Goal: Information Seeking & Learning: Learn about a topic

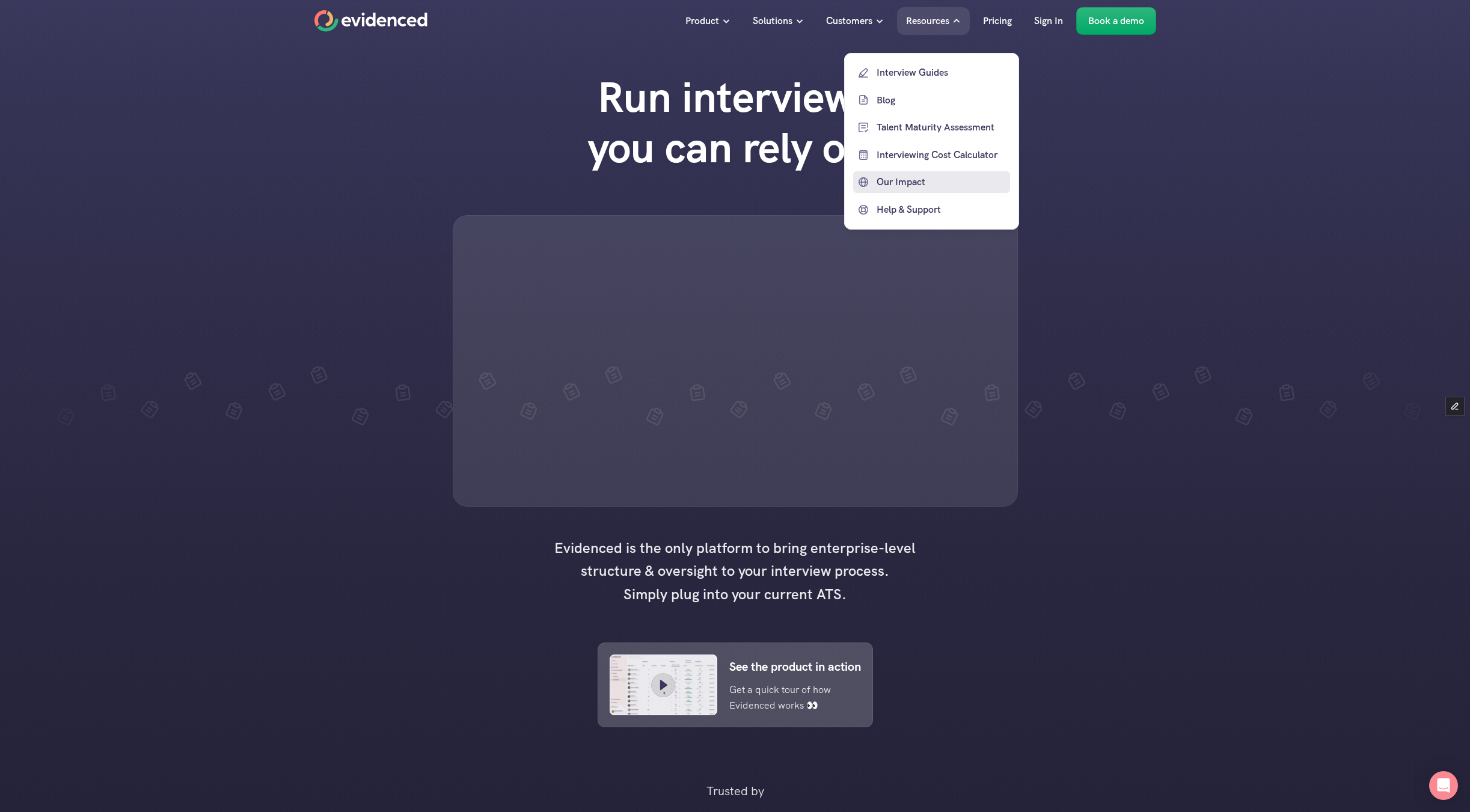
click at [894, 176] on p "Our Impact" at bounding box center [941, 182] width 130 height 15
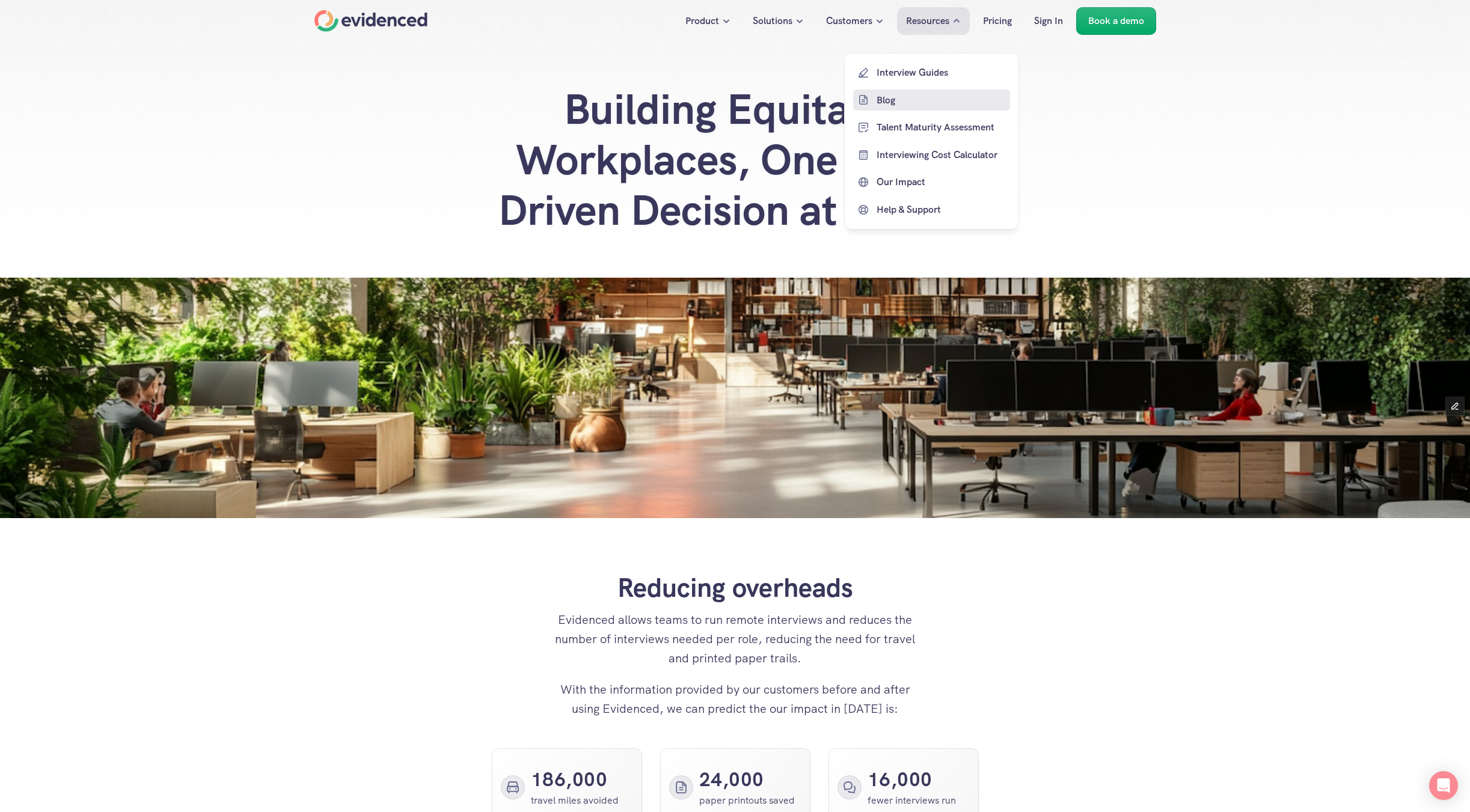
click at [885, 101] on p "Blog" at bounding box center [941, 99] width 130 height 15
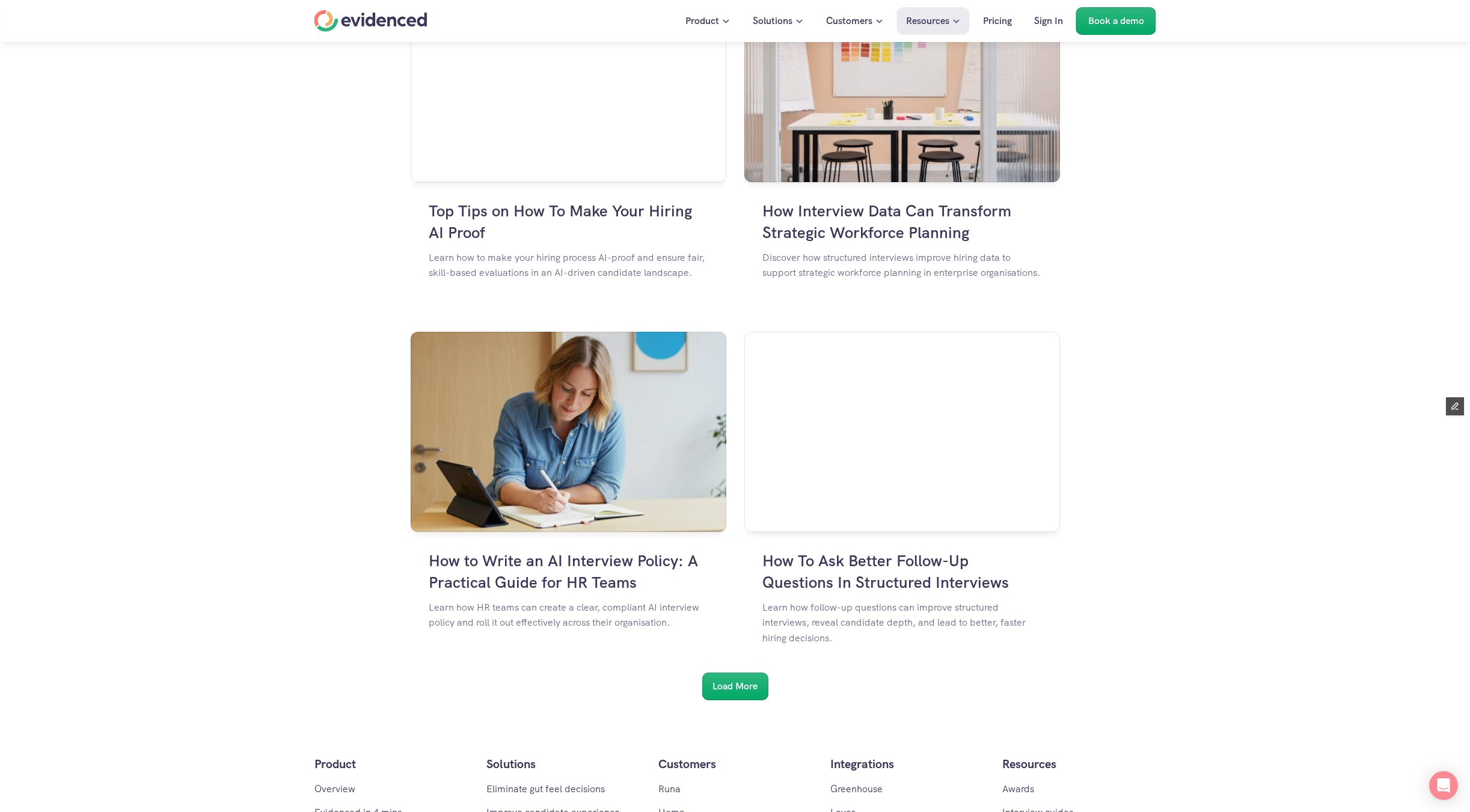
scroll to position [1607, 0]
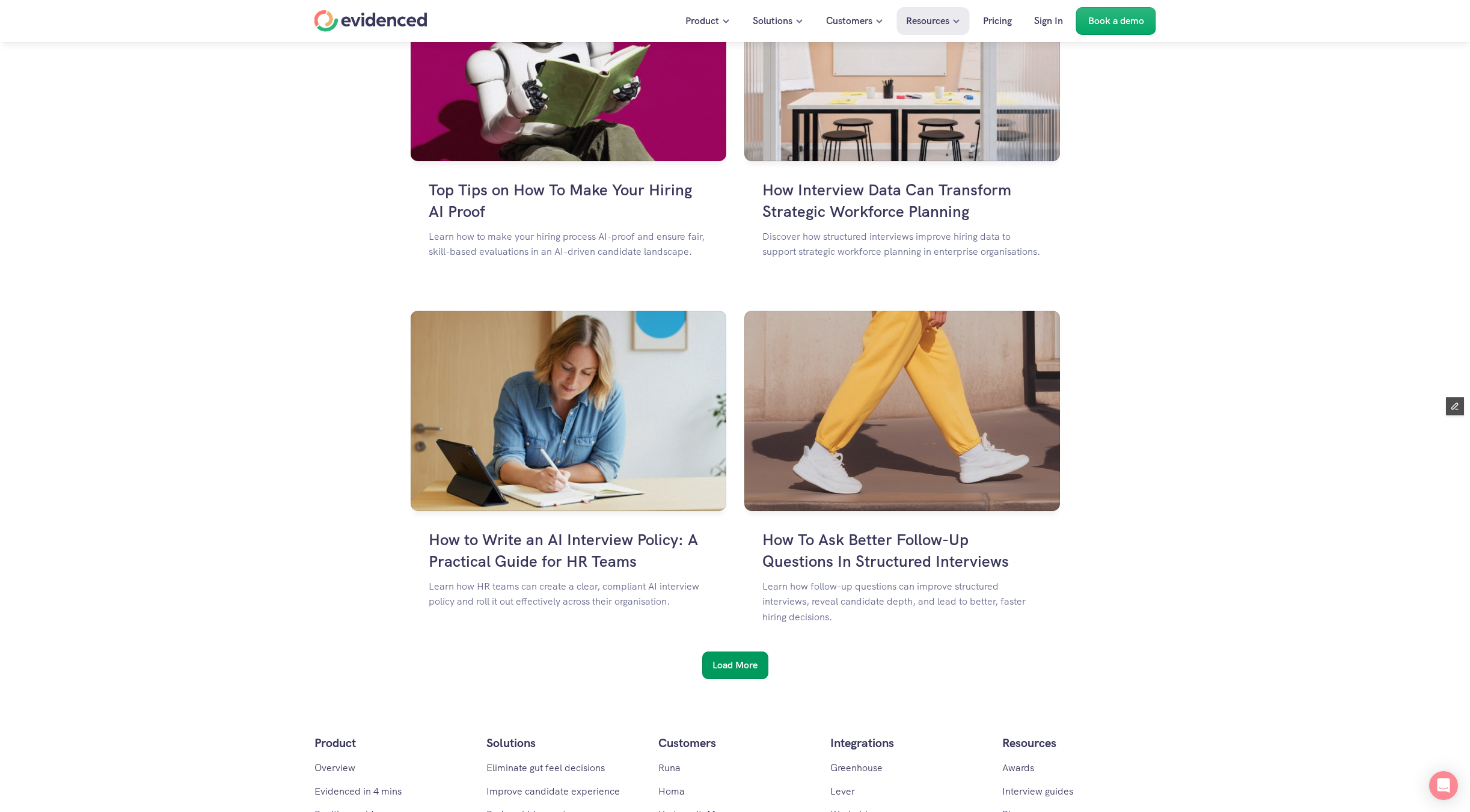
click at [748, 666] on h6 "Load More" at bounding box center [735, 665] width 45 height 15
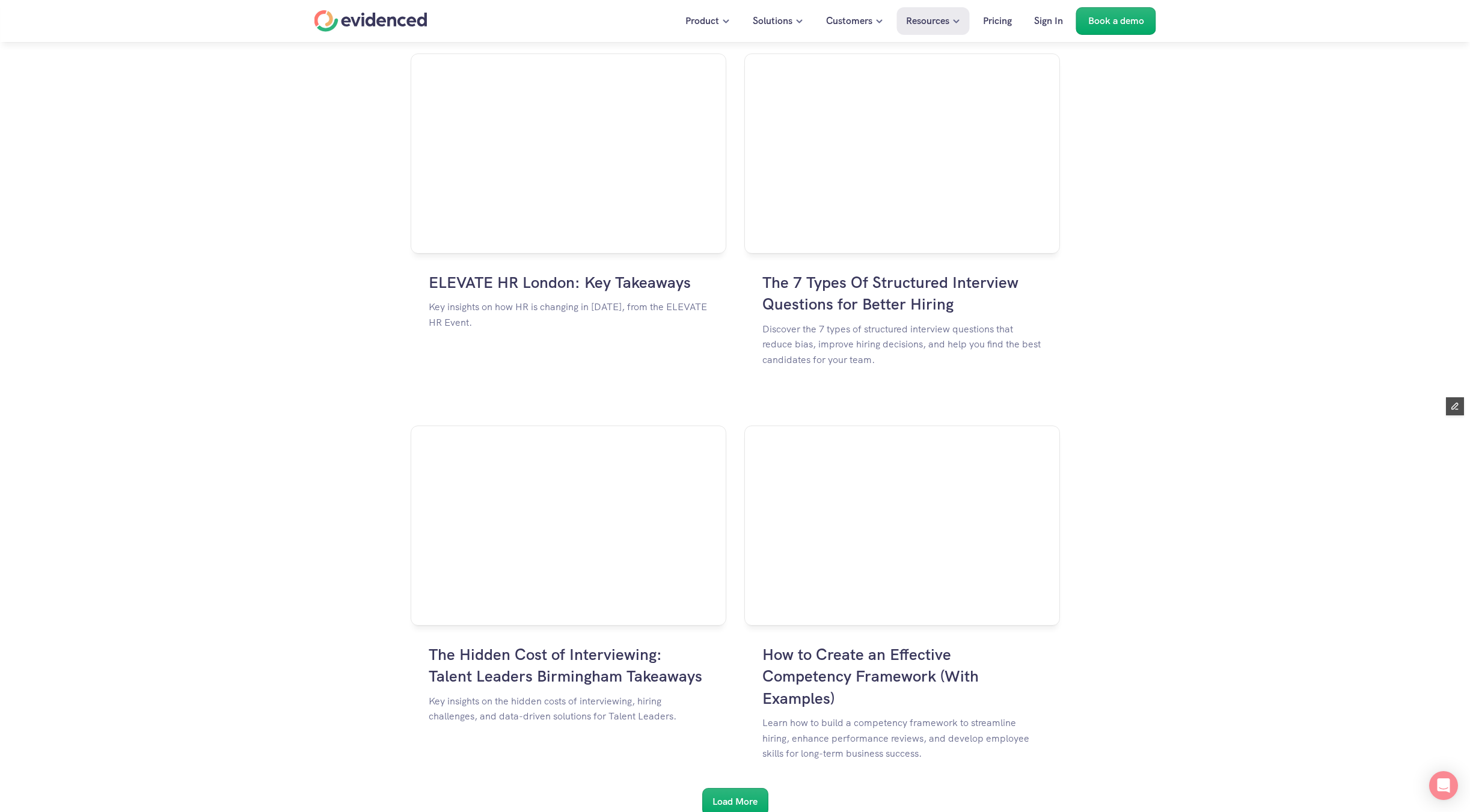
scroll to position [3045, 0]
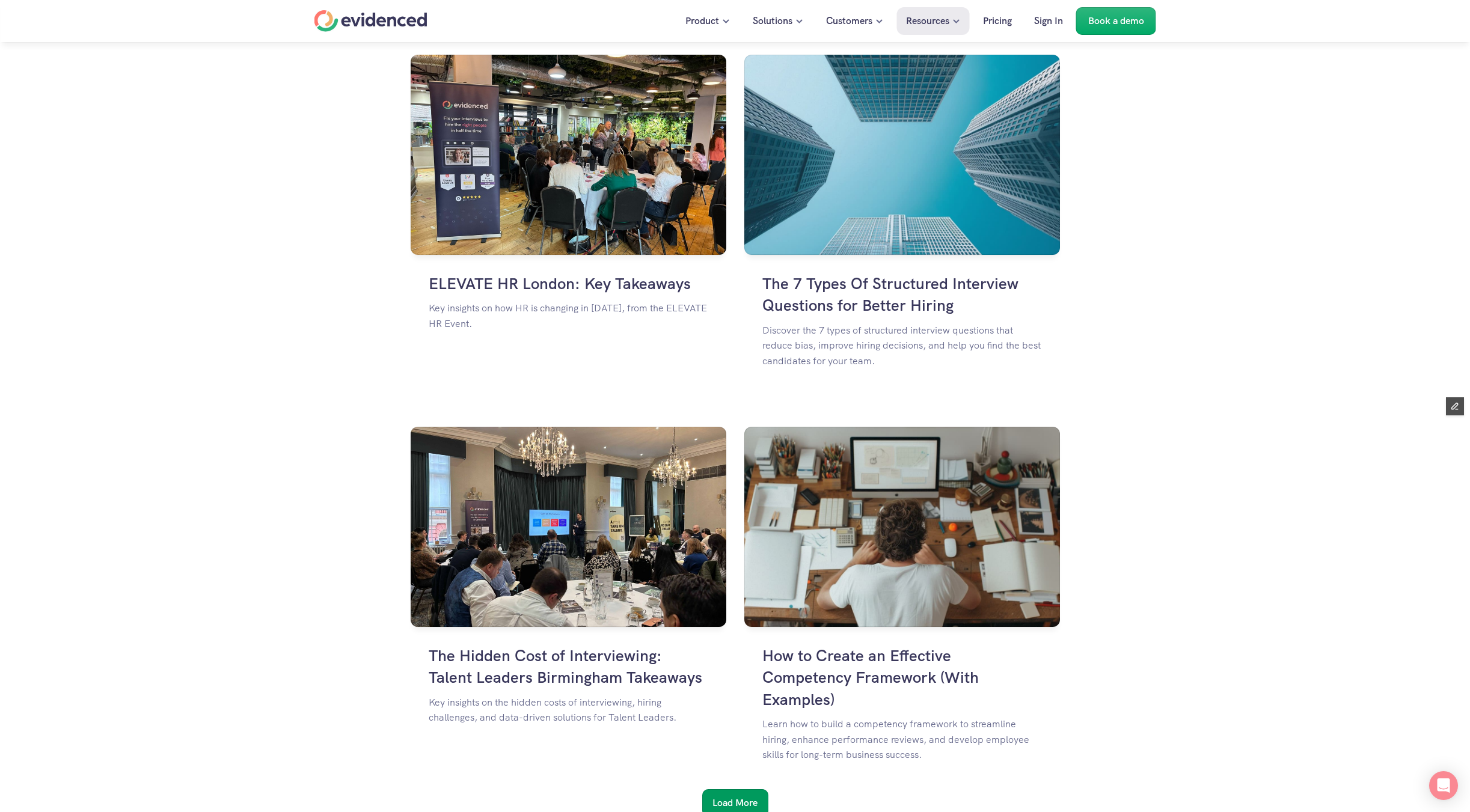
click at [740, 795] on h6 "Load More" at bounding box center [735, 803] width 45 height 15
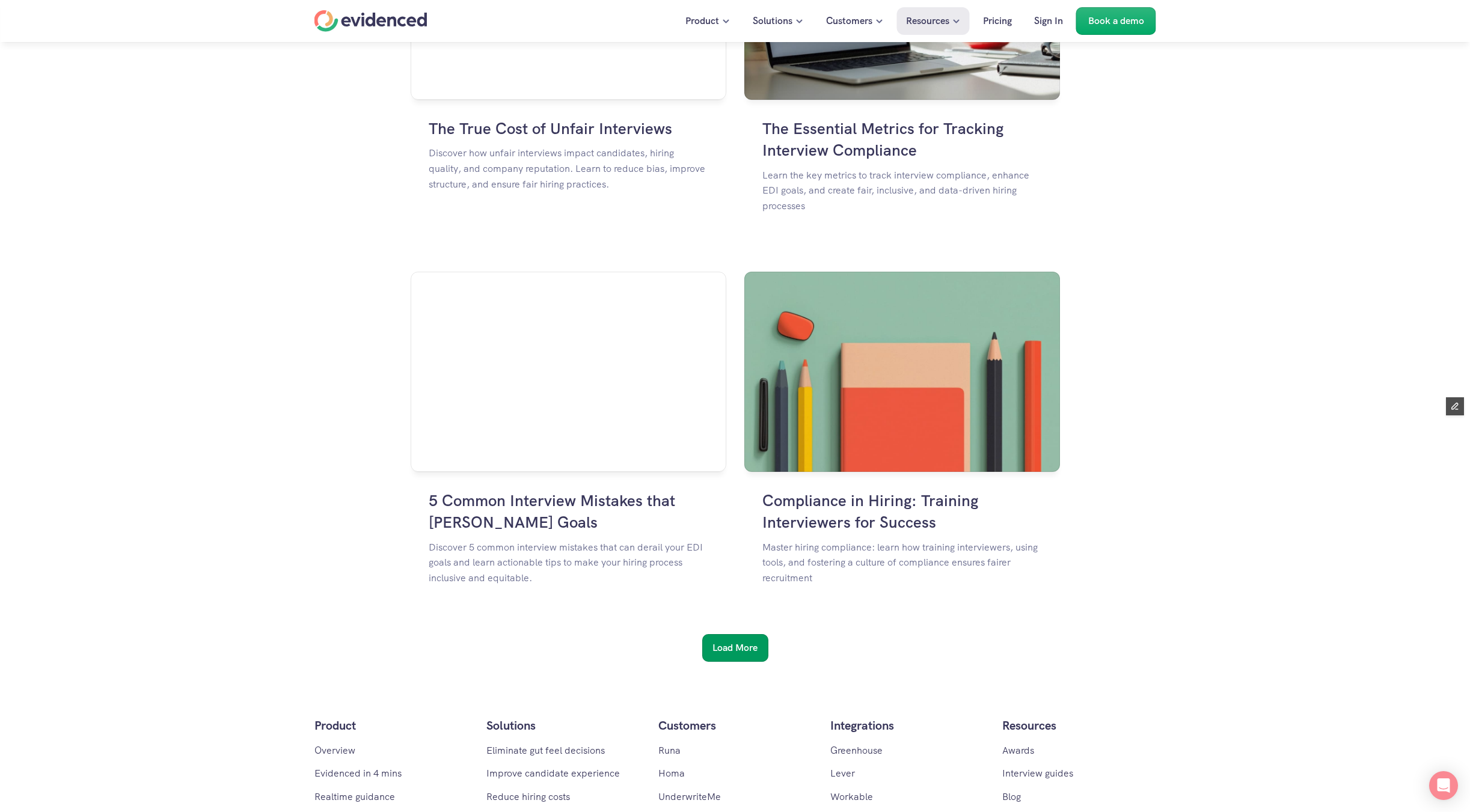
scroll to position [4689, 0]
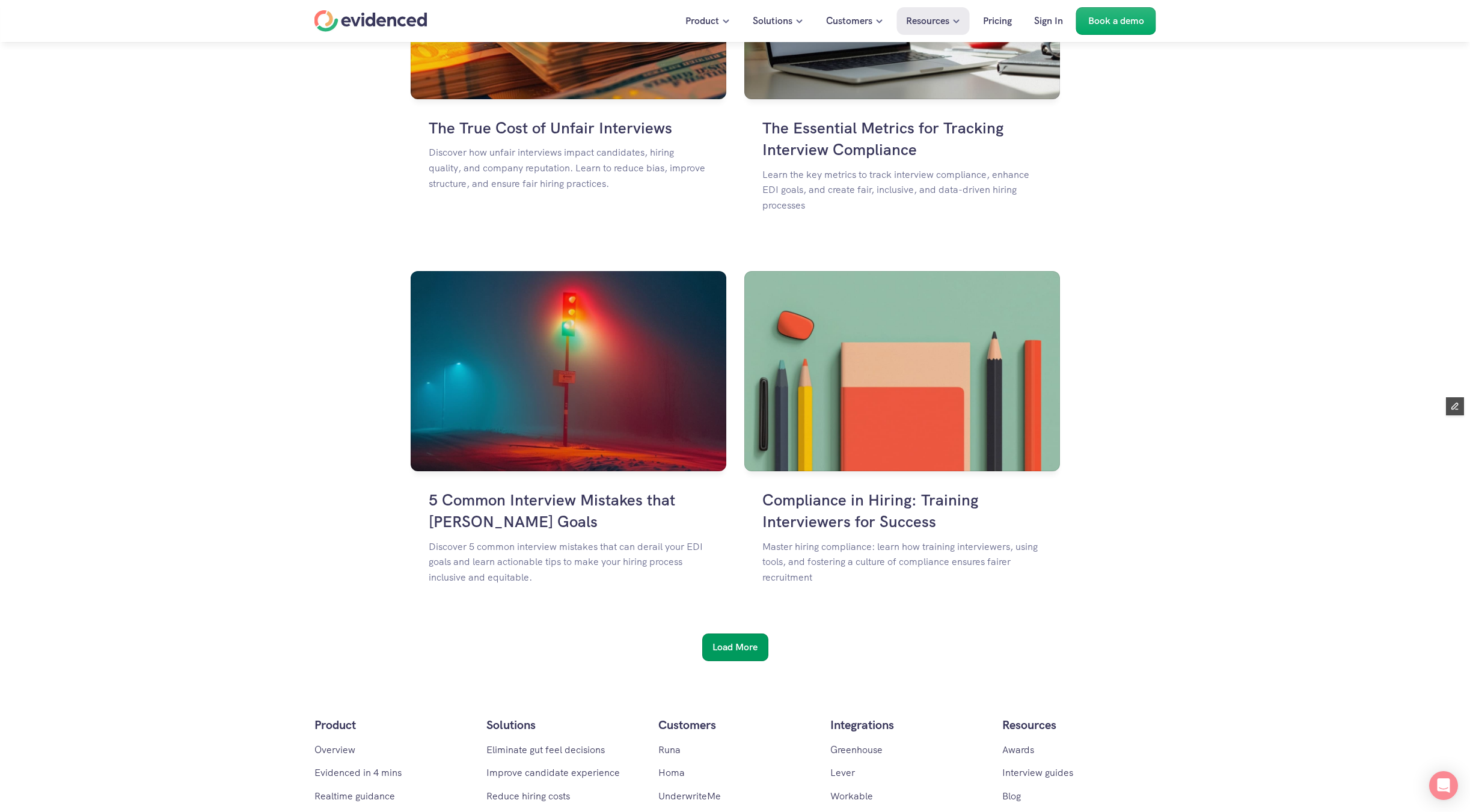
click at [723, 649] on h6 "Load More" at bounding box center [735, 647] width 45 height 15
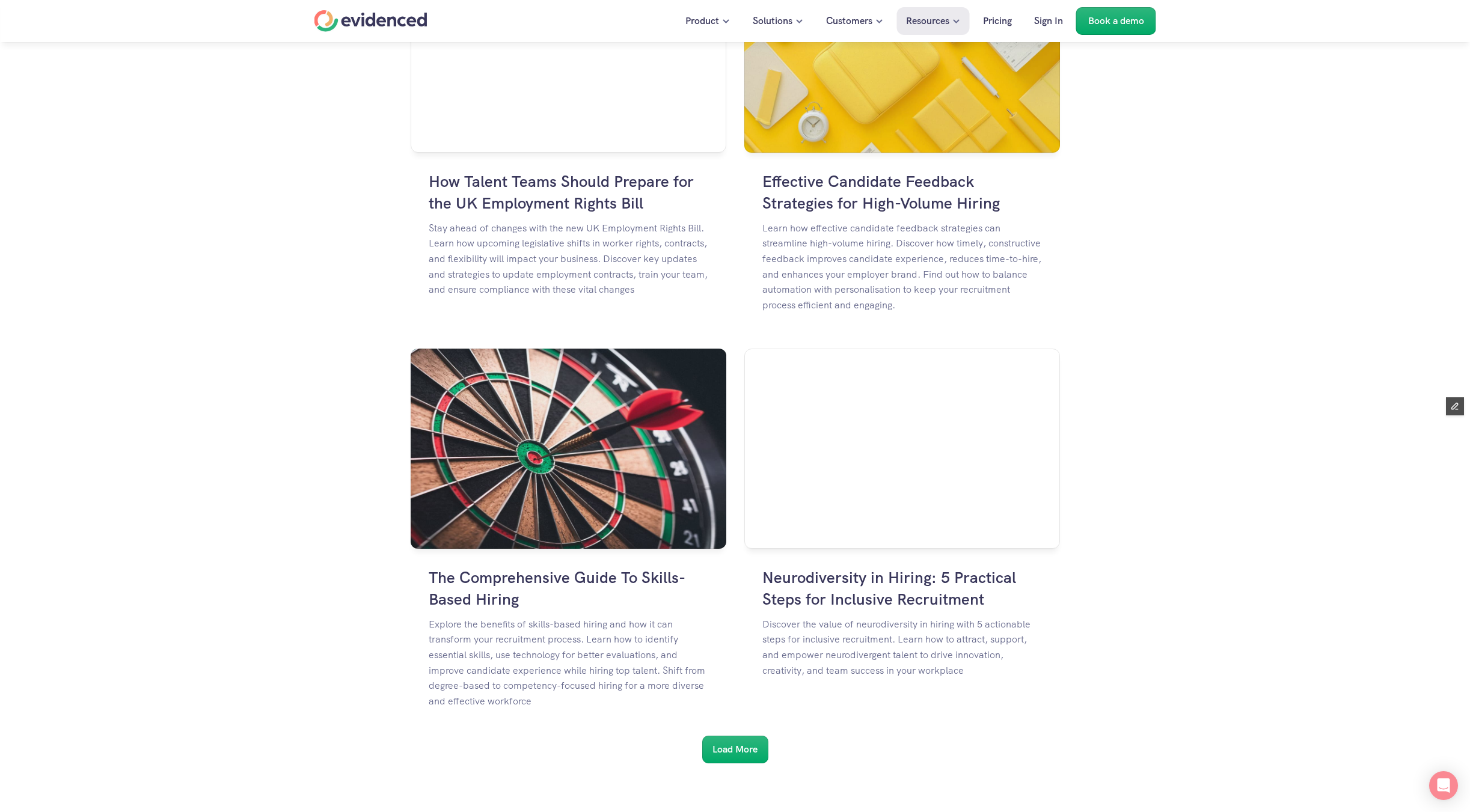
scroll to position [6536, 0]
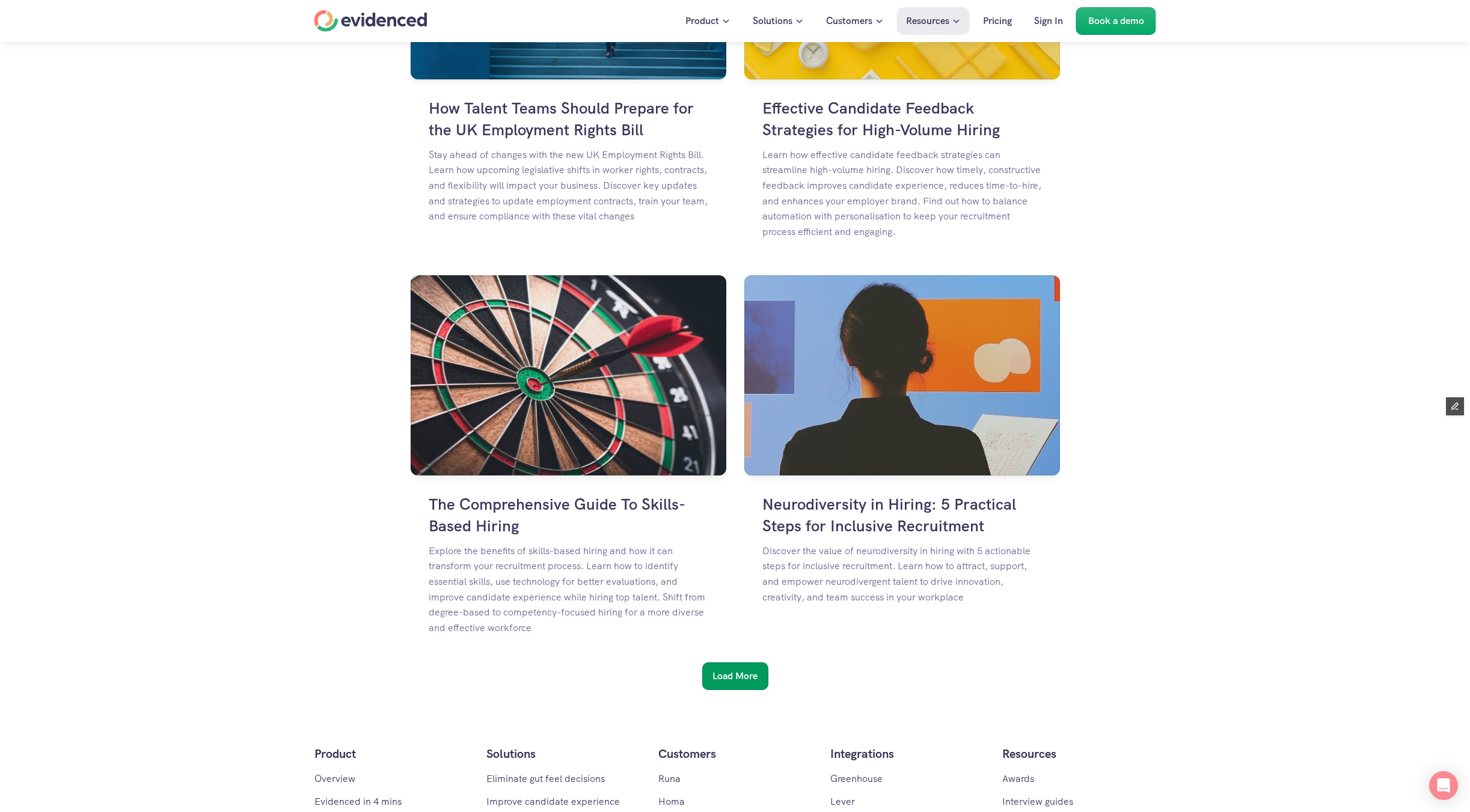
click at [712, 683] on h6 "Load More" at bounding box center [735, 676] width 45 height 15
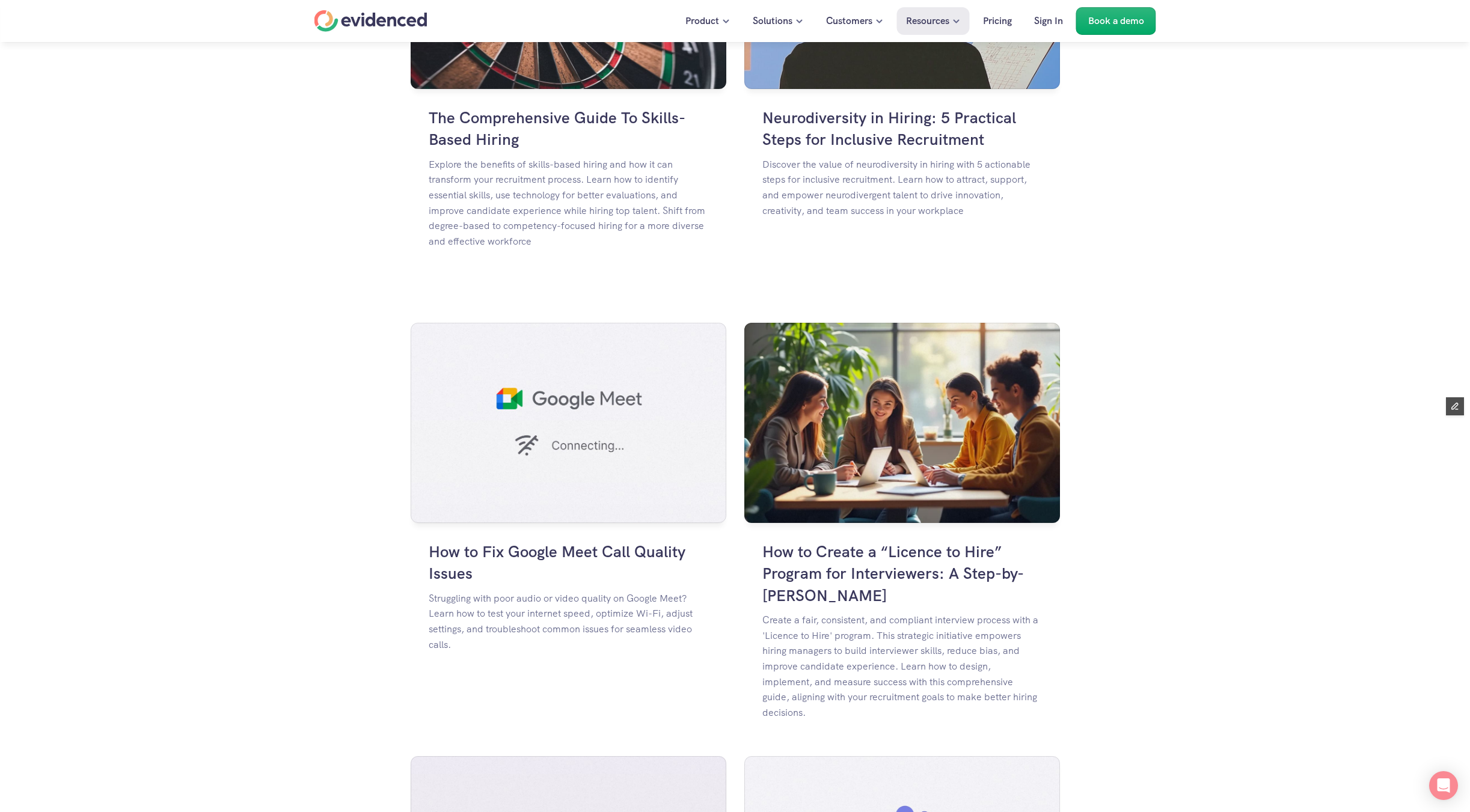
scroll to position [7481, 0]
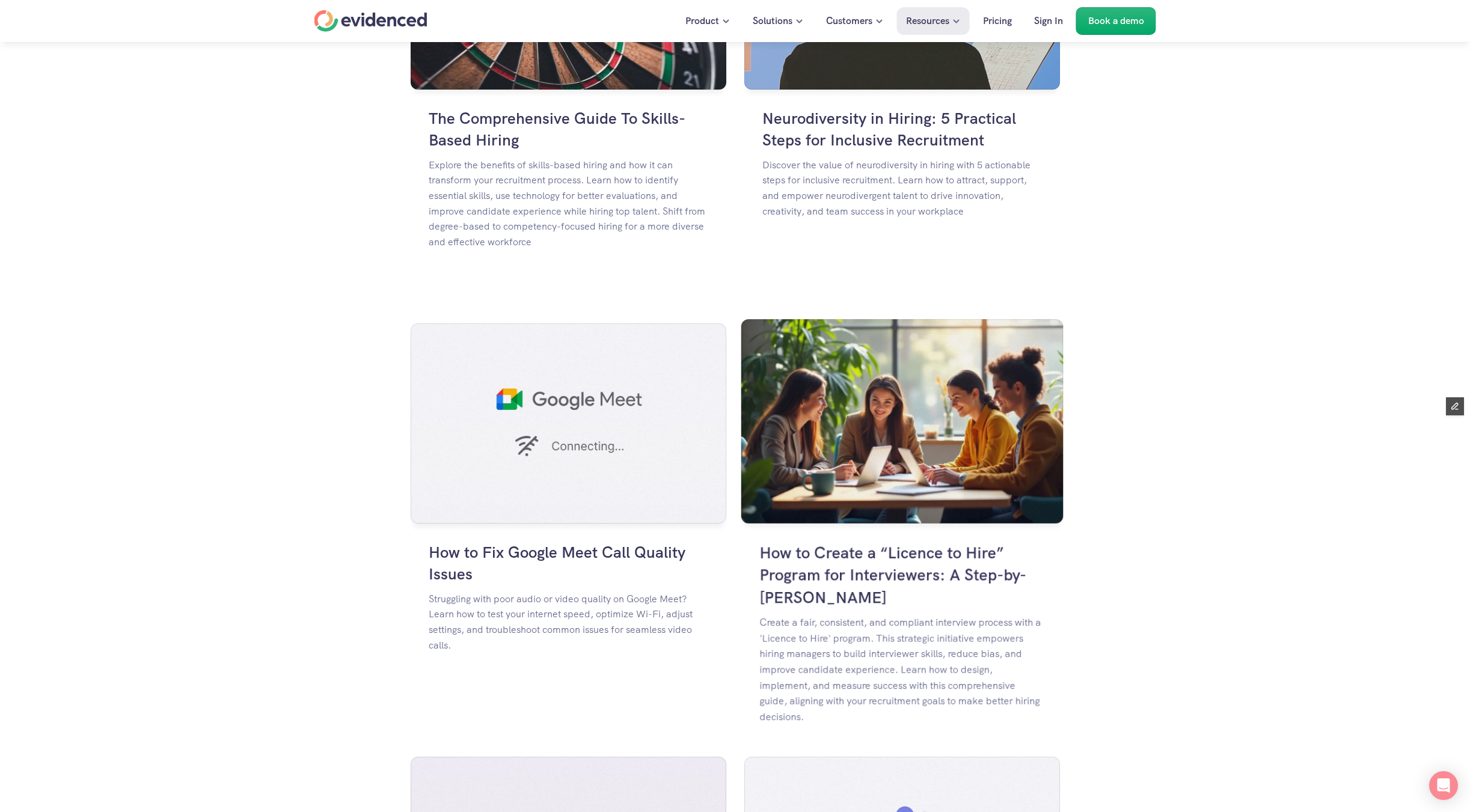
click at [834, 541] on h4 "How to Create a “Licence to Hire” Program for Interviewers: A Step-by-Step Guide" at bounding box center [902, 575] width 285 height 67
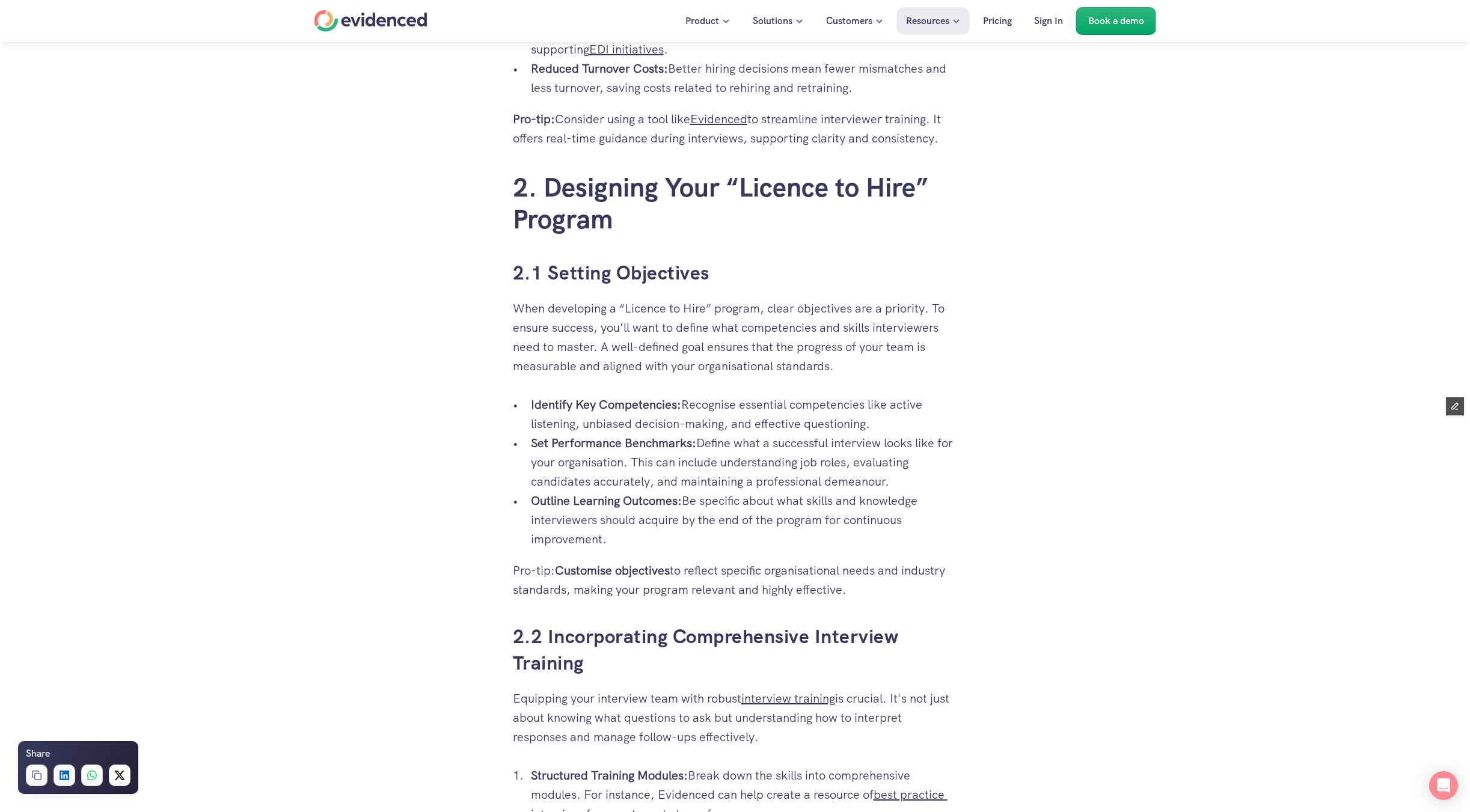
scroll to position [1800, 0]
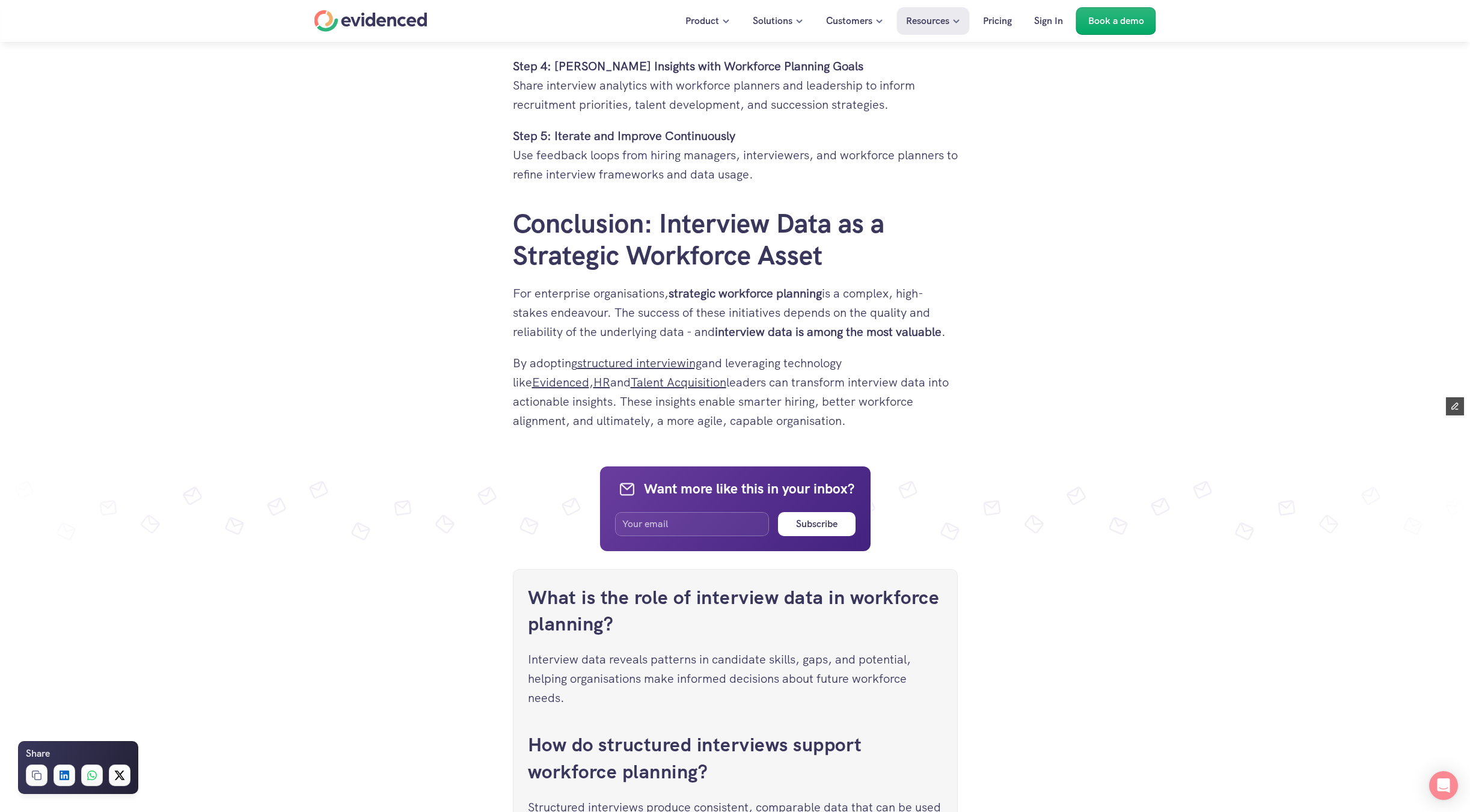
scroll to position [3105, 0]
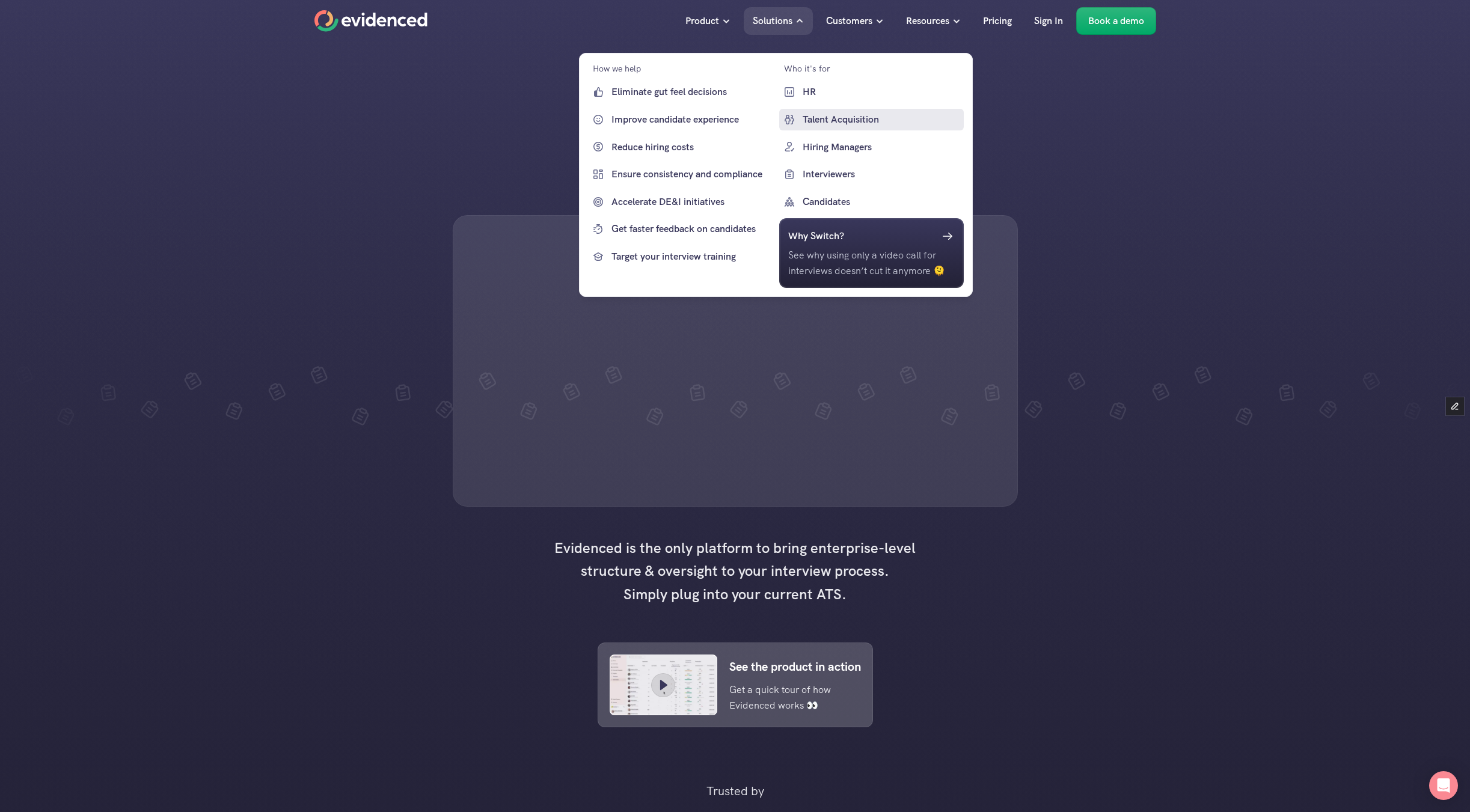
click at [832, 121] on p "Talent Acquisition" at bounding box center [882, 119] width 158 height 15
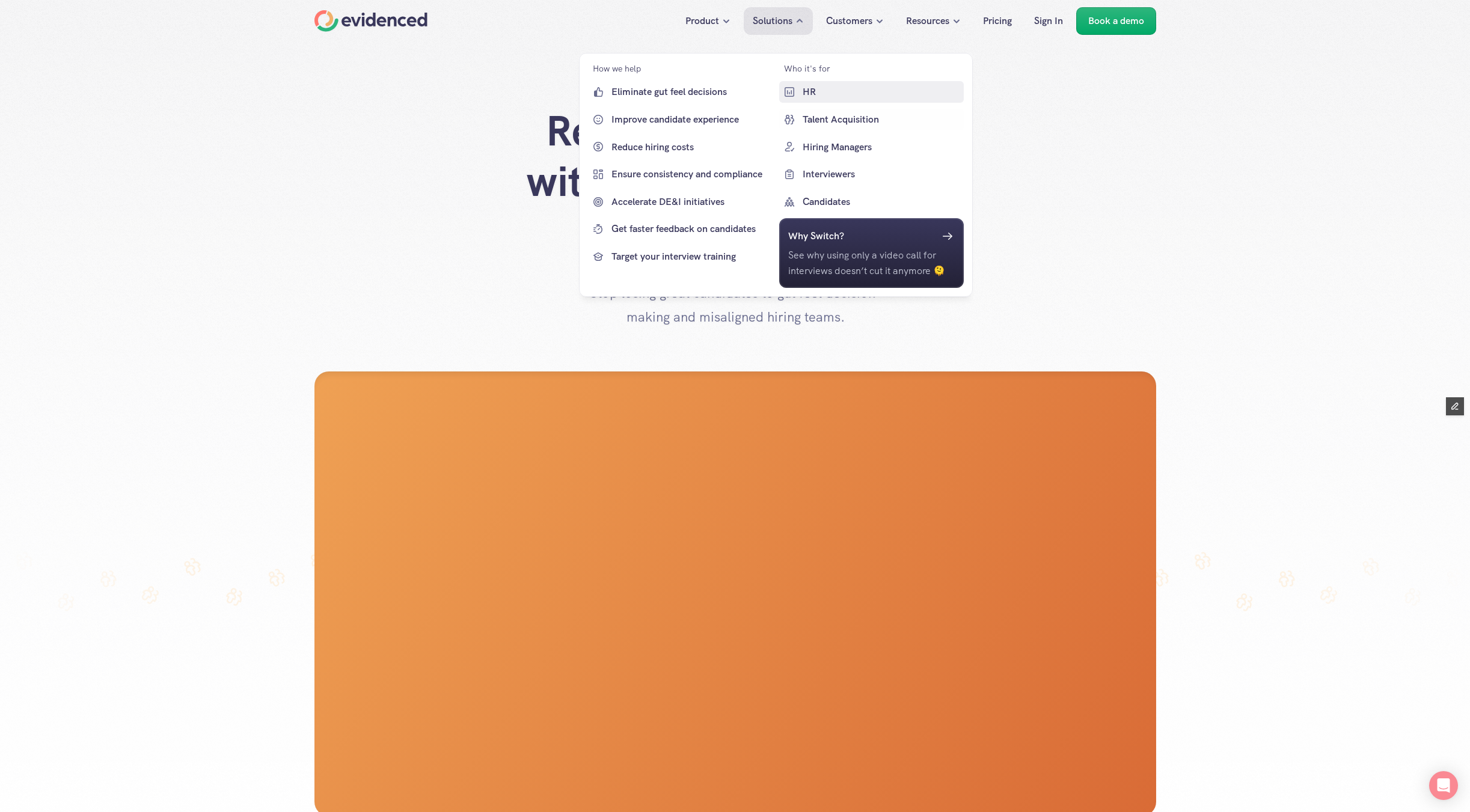
click at [817, 96] on p "HR" at bounding box center [882, 92] width 158 height 15
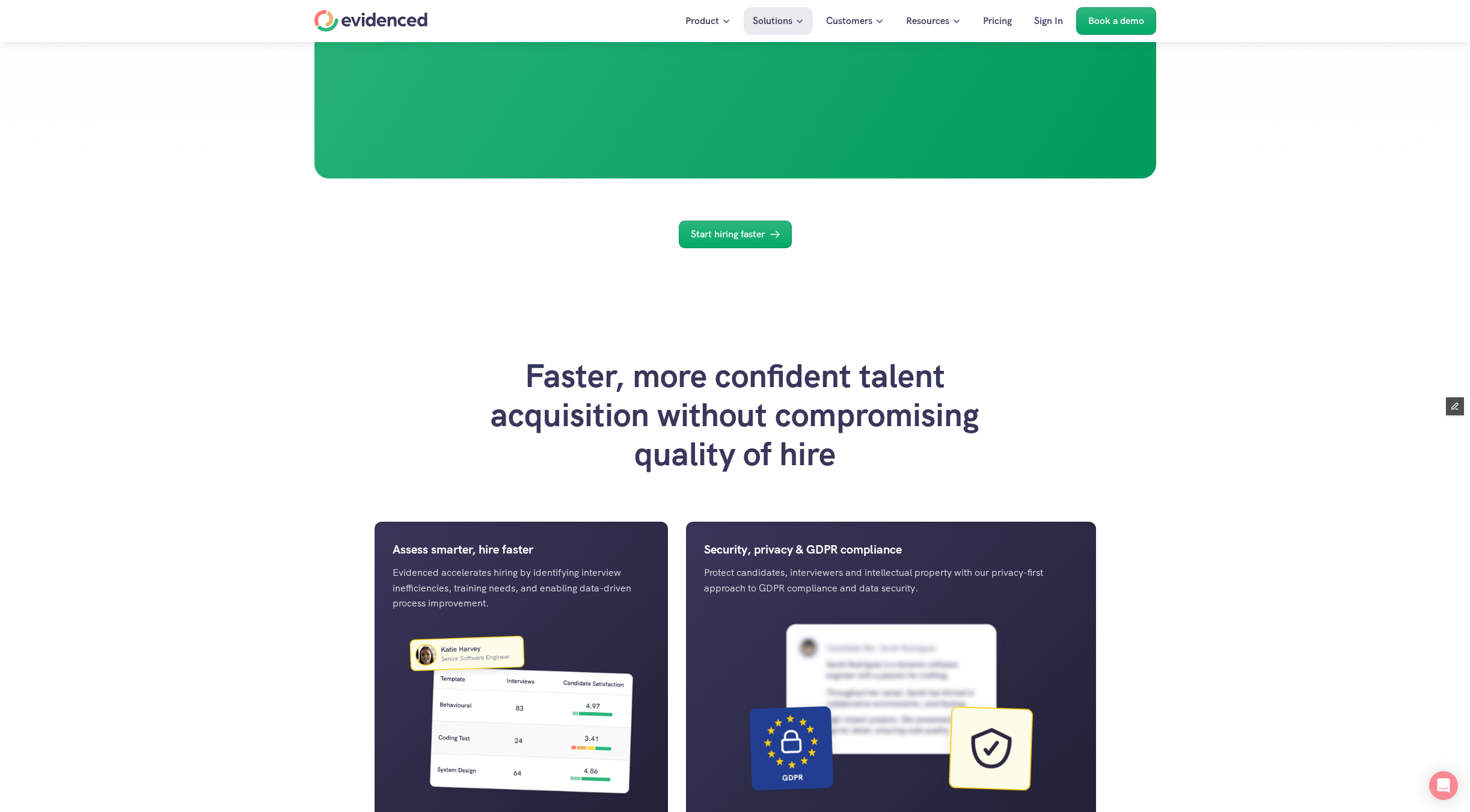
scroll to position [336, 0]
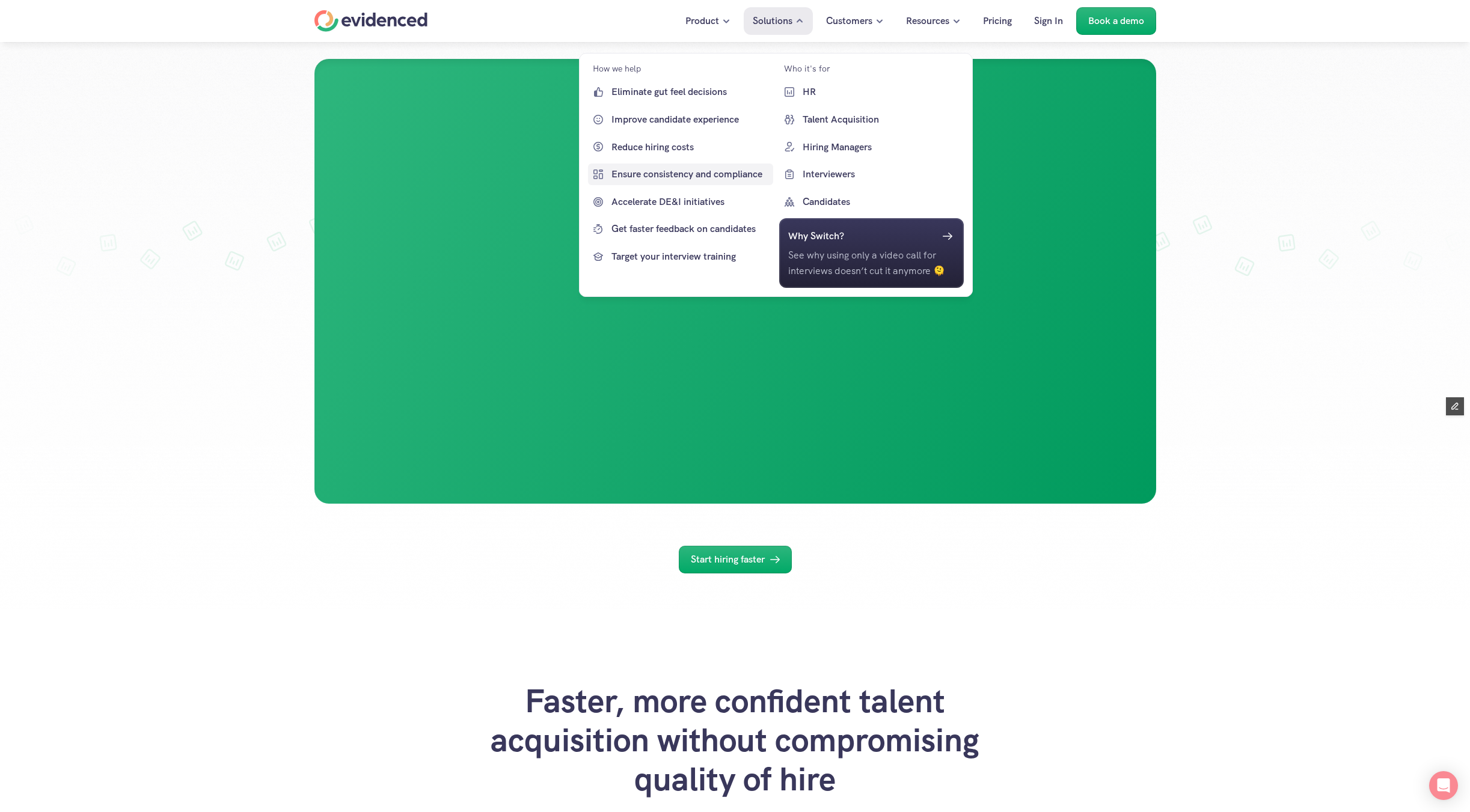
click at [697, 171] on p "Ensure consistency and compliance" at bounding box center [690, 174] width 158 height 15
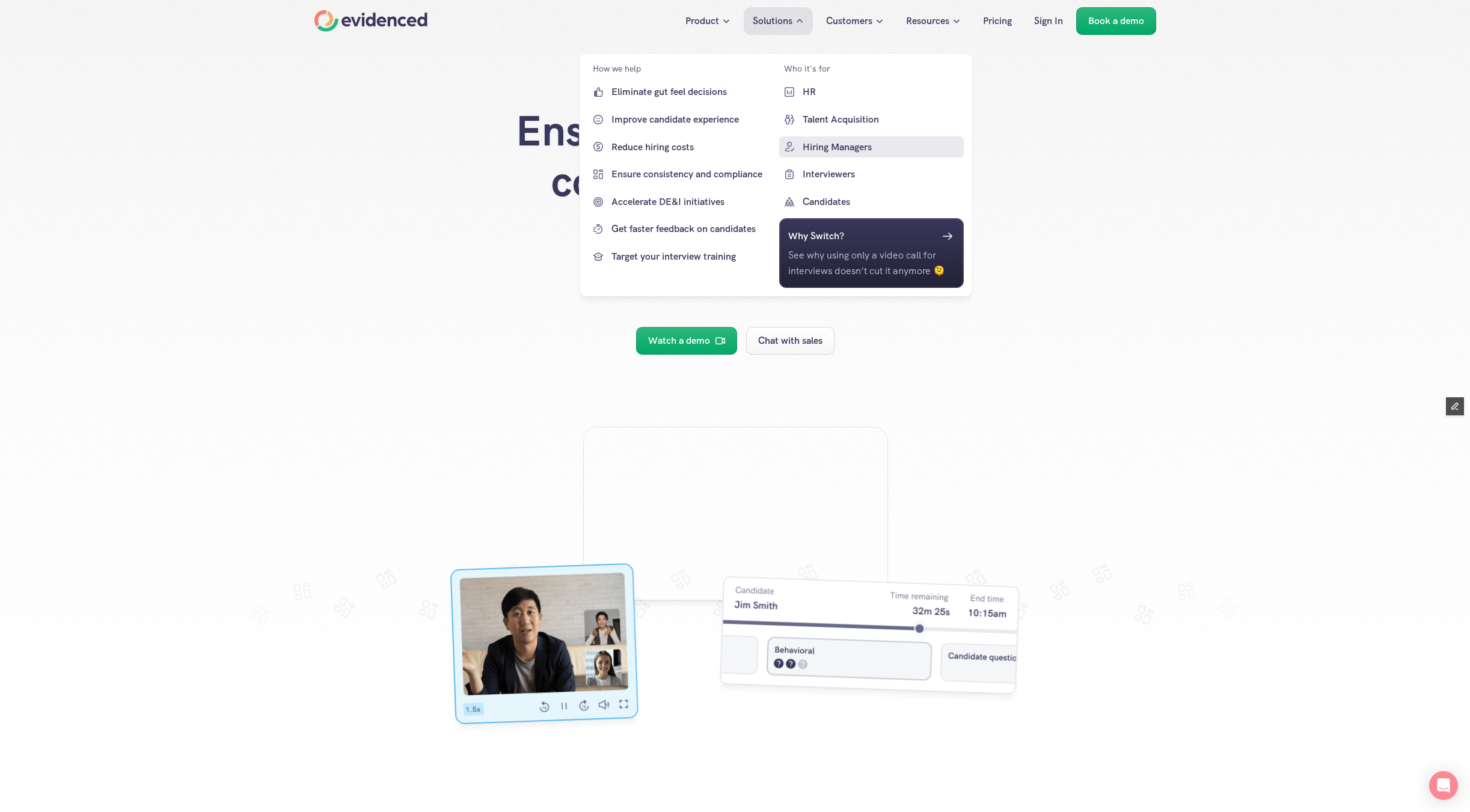
click at [833, 148] on p "Hiring Managers" at bounding box center [882, 146] width 158 height 15
